Goal: Information Seeking & Learning: Understand process/instructions

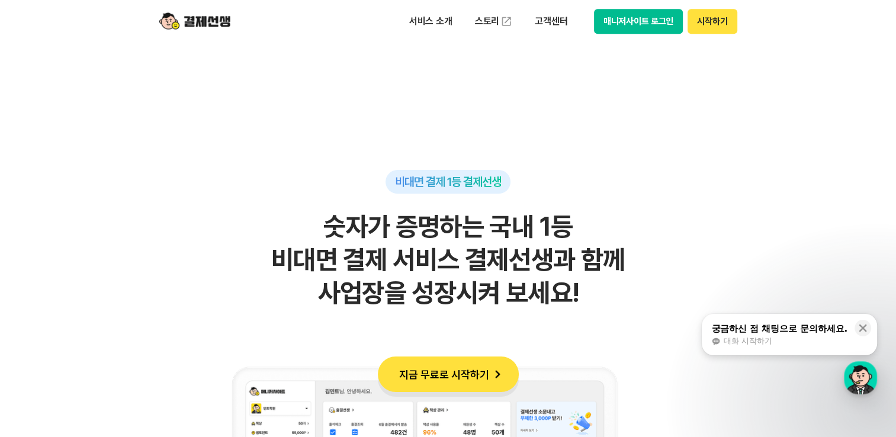
scroll to position [948, 0]
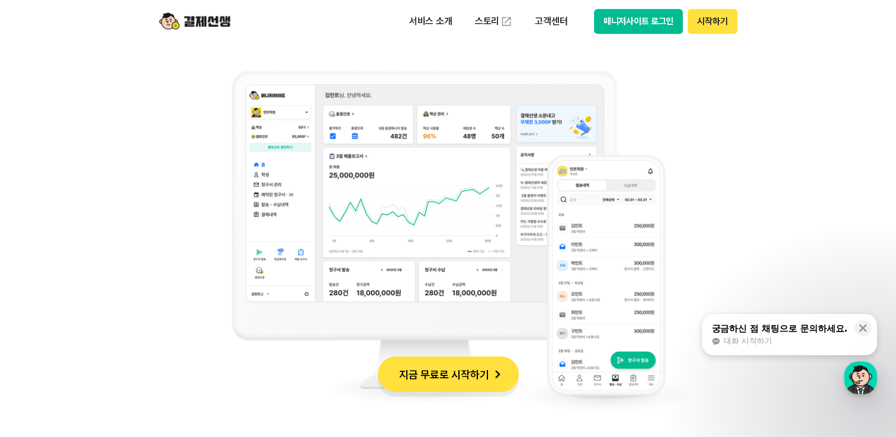
click at [631, 14] on button "매니저사이트 로그인" at bounding box center [638, 21] width 89 height 25
click at [447, 23] on p "서비스 소개" at bounding box center [431, 21] width 60 height 21
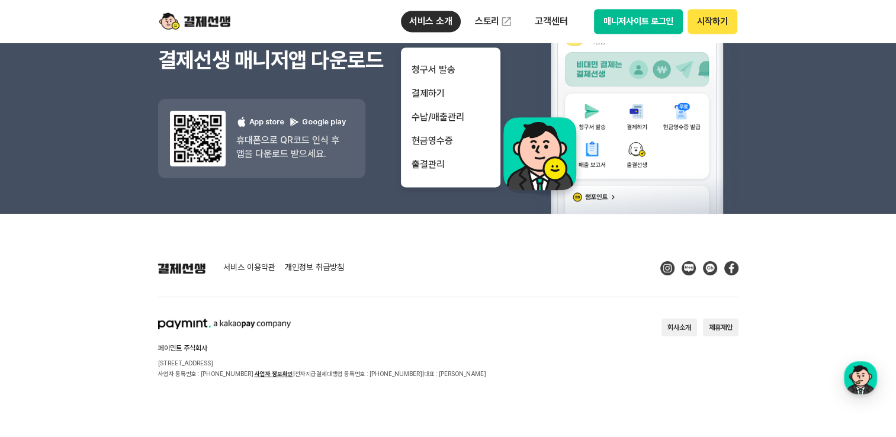
scroll to position [10716, 0]
click at [447, 165] on link "출결관리" at bounding box center [451, 165] width 100 height 24
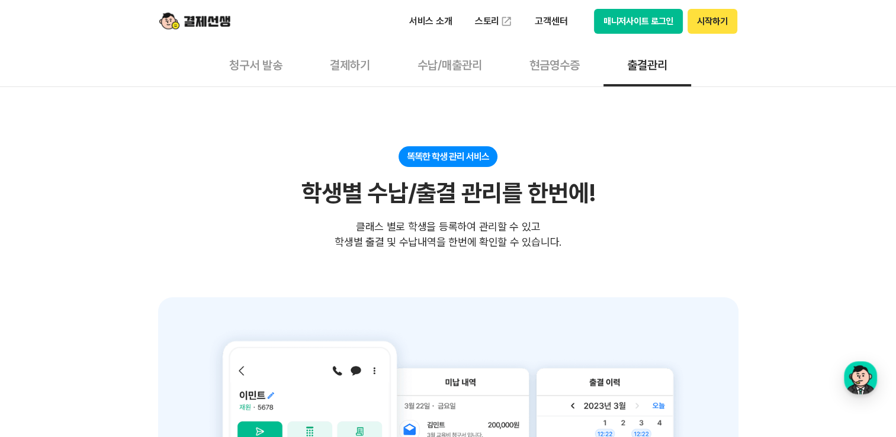
scroll to position [178, 0]
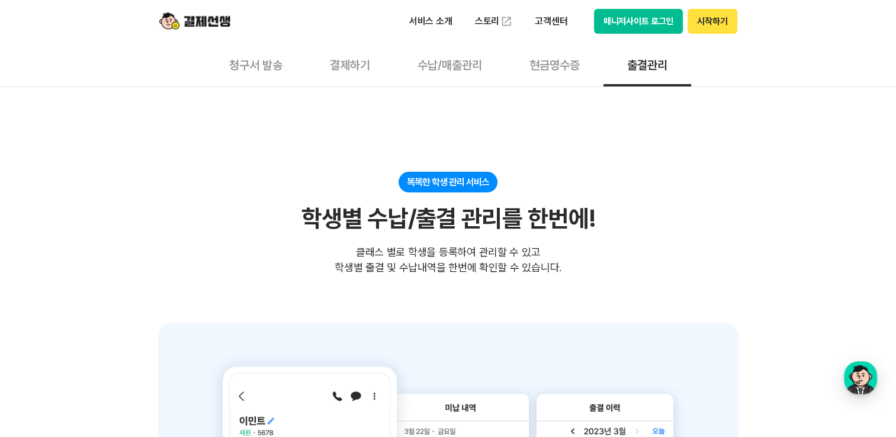
click at [557, 69] on button "현금영수증" at bounding box center [555, 65] width 98 height 44
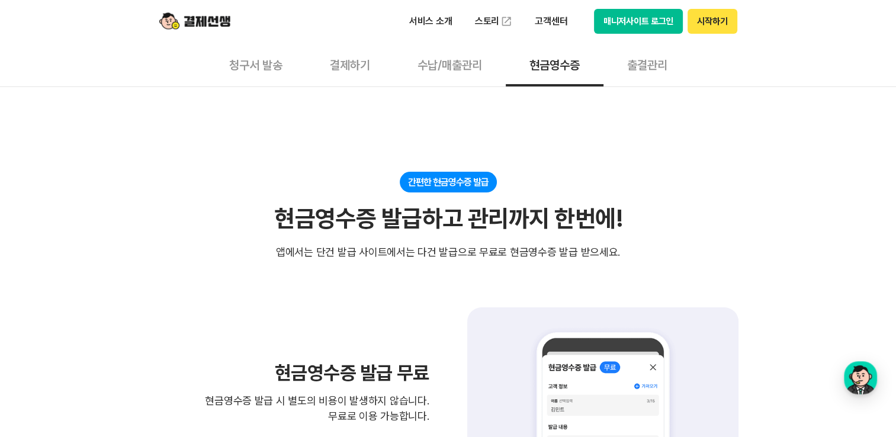
click at [354, 65] on button "결제하기" at bounding box center [350, 65] width 88 height 44
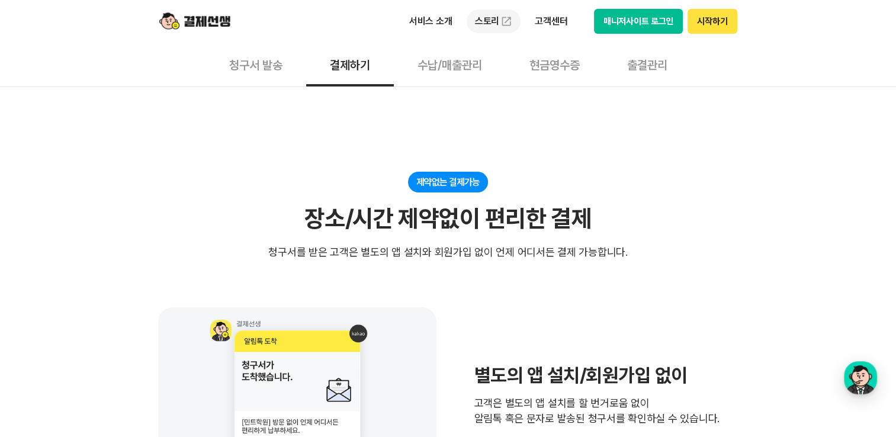
click at [488, 17] on link "스토리" at bounding box center [494, 21] width 55 height 24
click at [550, 20] on p "고객센터" at bounding box center [551, 21] width 49 height 21
click at [558, 98] on link "이용 가이드" at bounding box center [577, 95] width 100 height 26
